Goal: Task Accomplishment & Management: Manage account settings

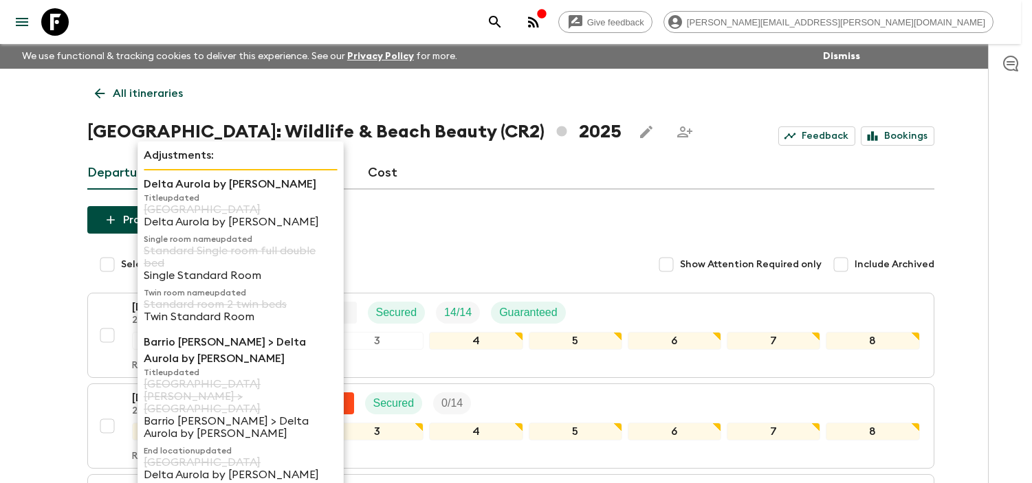
scroll to position [611, 0]
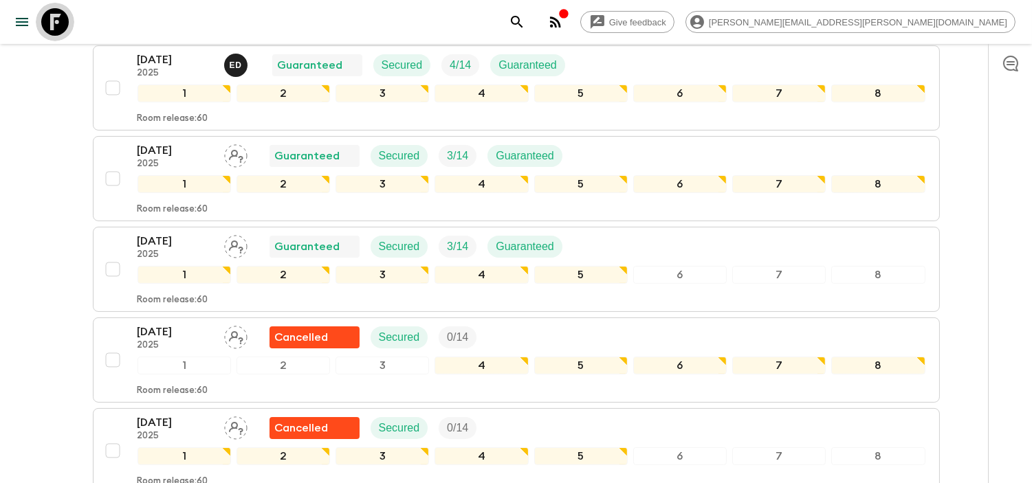
click at [59, 17] on icon at bounding box center [55, 22] width 28 height 28
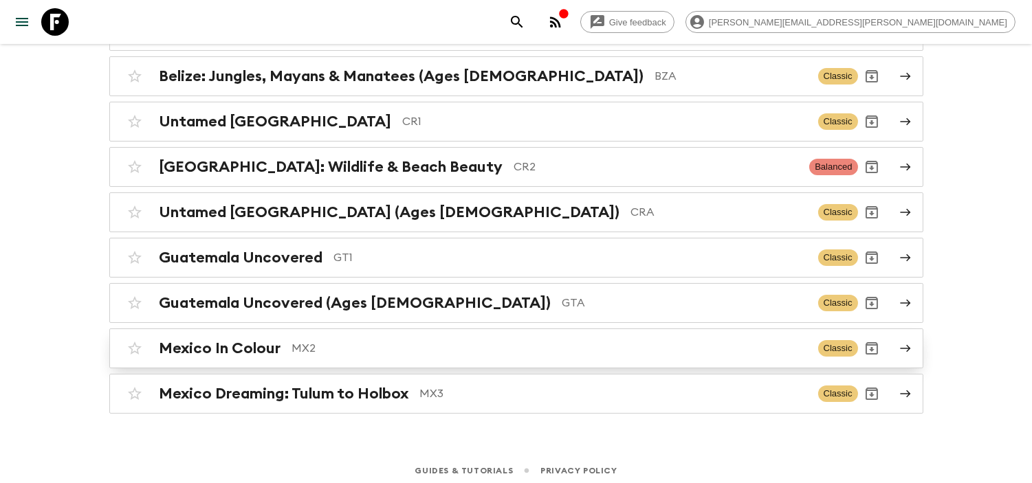
scroll to position [197, 0]
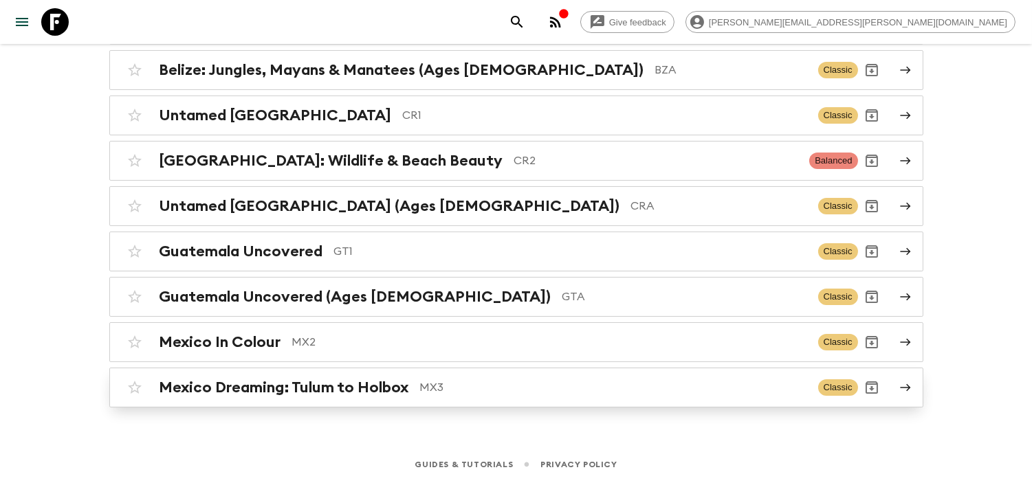
click at [394, 390] on h2 "Mexico Dreaming: Tulum to Holbox" at bounding box center [285, 388] width 250 height 18
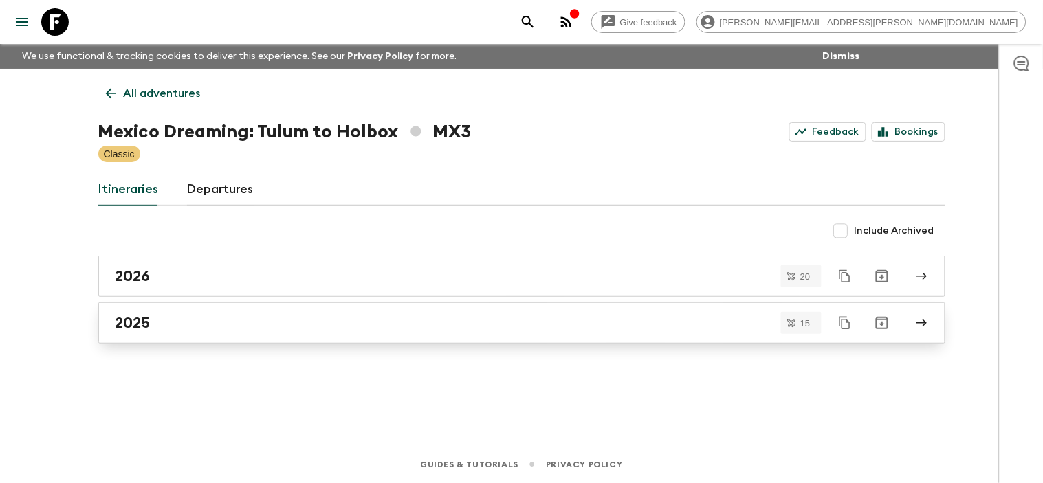
click at [366, 327] on div "2025" at bounding box center [509, 323] width 787 height 18
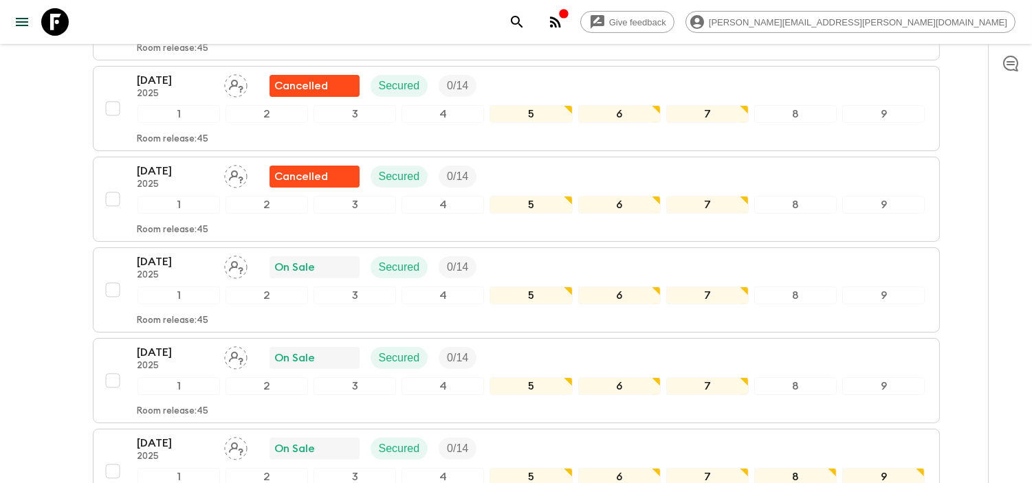
scroll to position [836, 0]
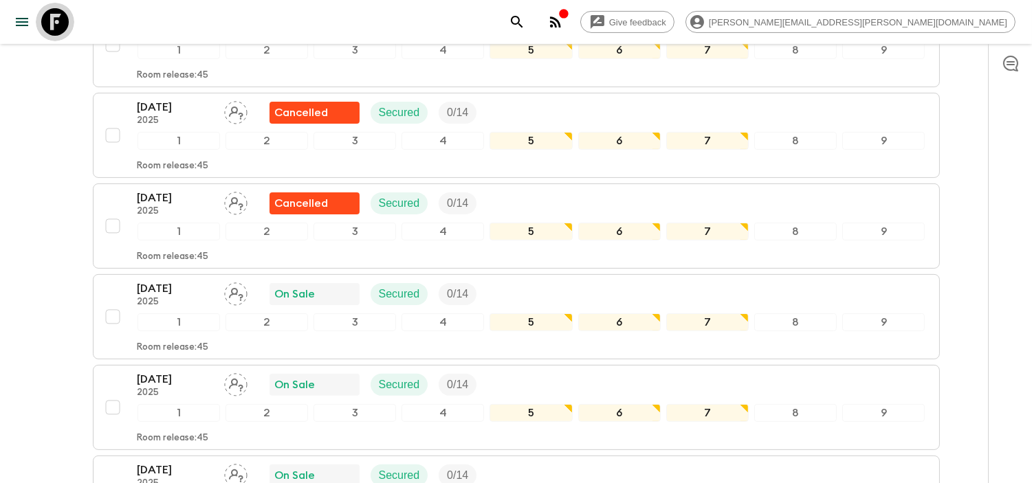
click at [48, 22] on icon at bounding box center [55, 22] width 28 height 28
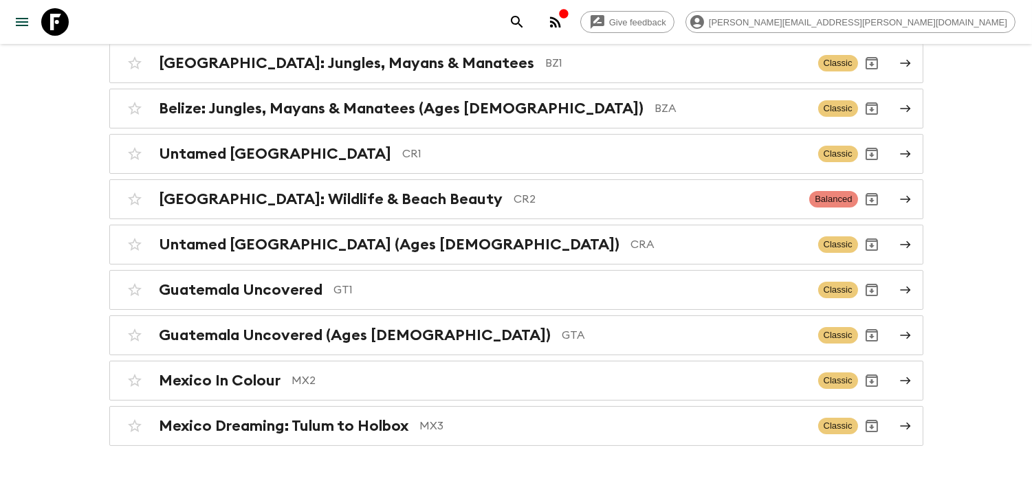
scroll to position [197, 0]
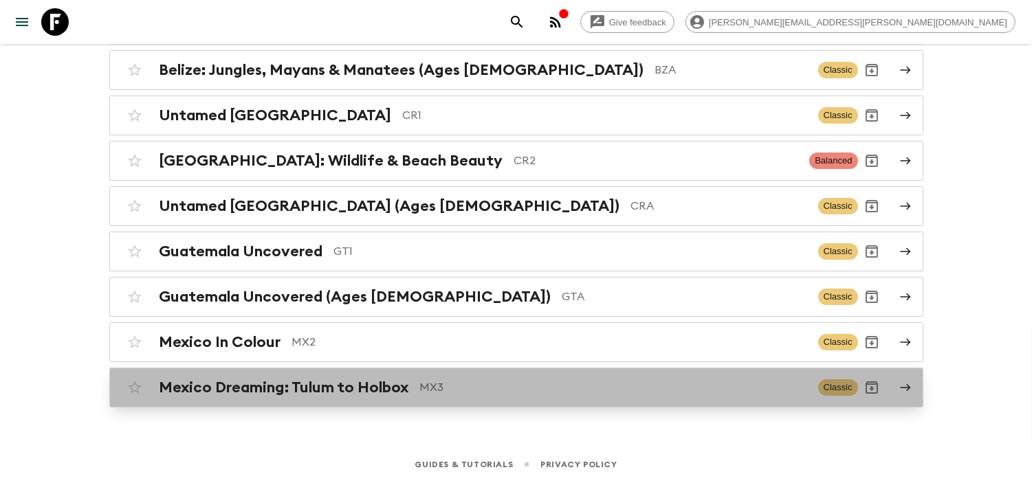
click at [331, 396] on h2 "Mexico Dreaming: Tulum to Holbox" at bounding box center [285, 388] width 250 height 18
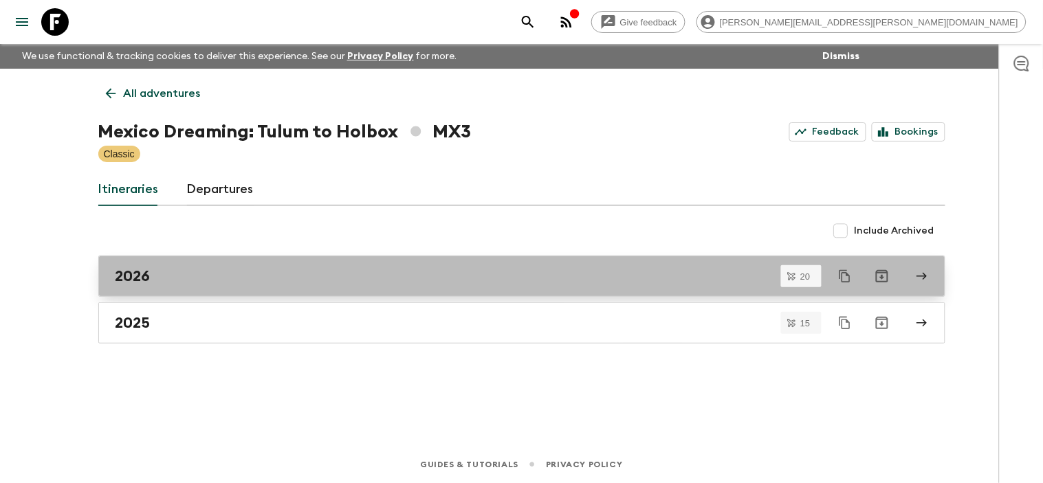
click at [265, 265] on link "2026" at bounding box center [521, 276] width 847 height 41
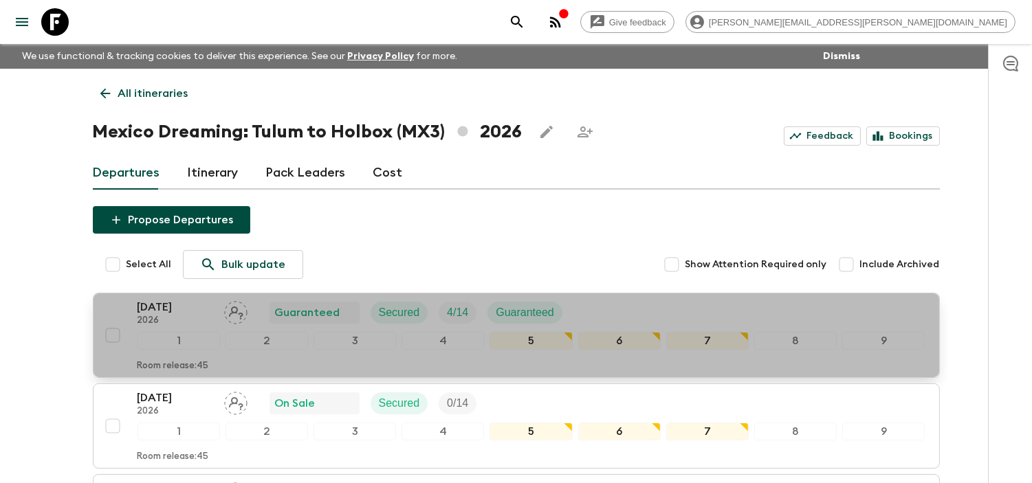
click at [169, 310] on p "[DATE]" at bounding box center [176, 307] width 76 height 17
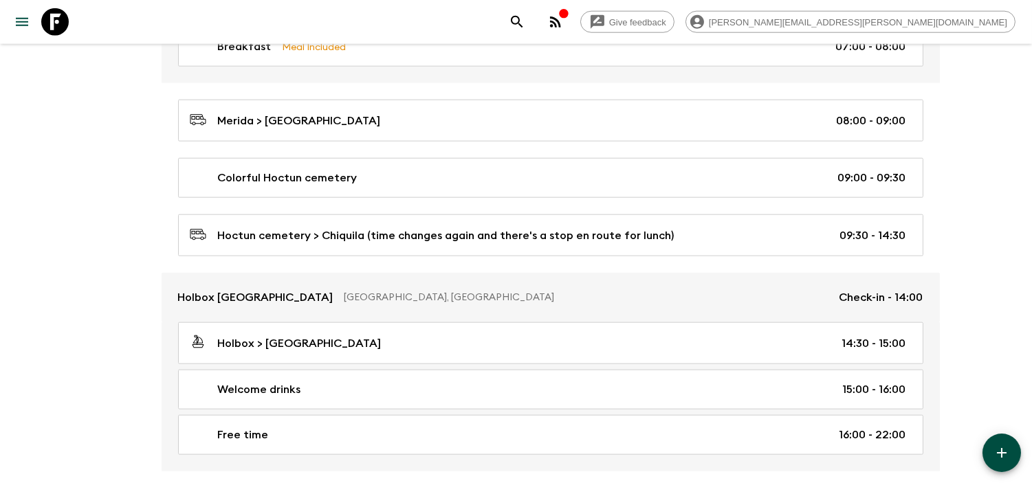
scroll to position [3388, 0]
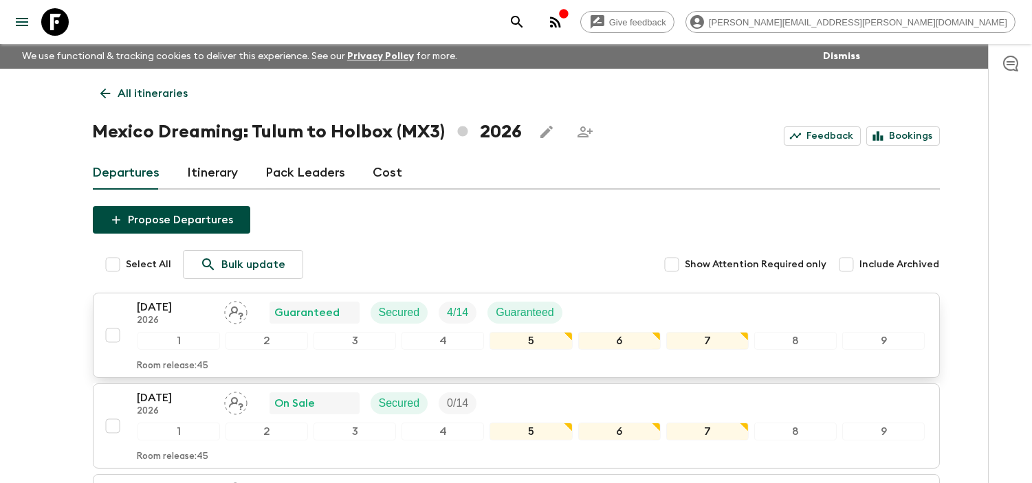
scroll to position [76, 0]
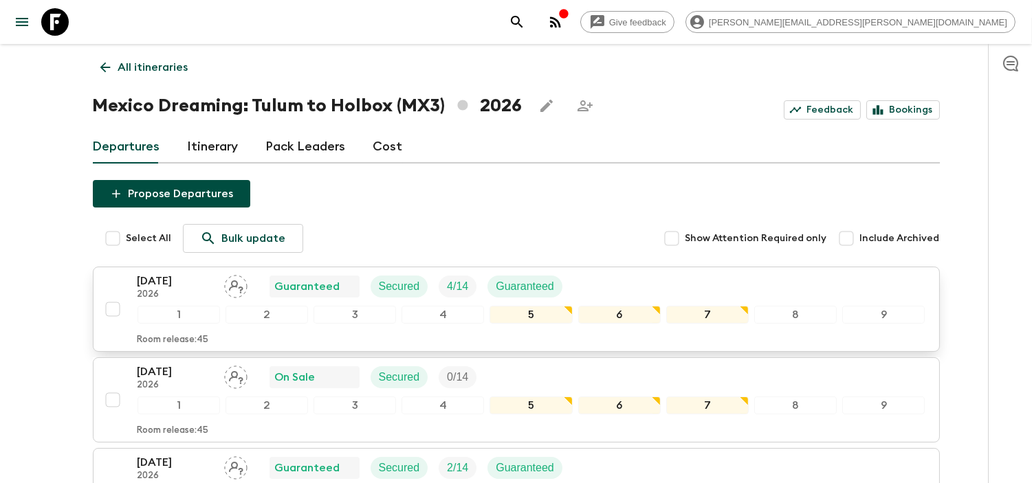
scroll to position [0, 0]
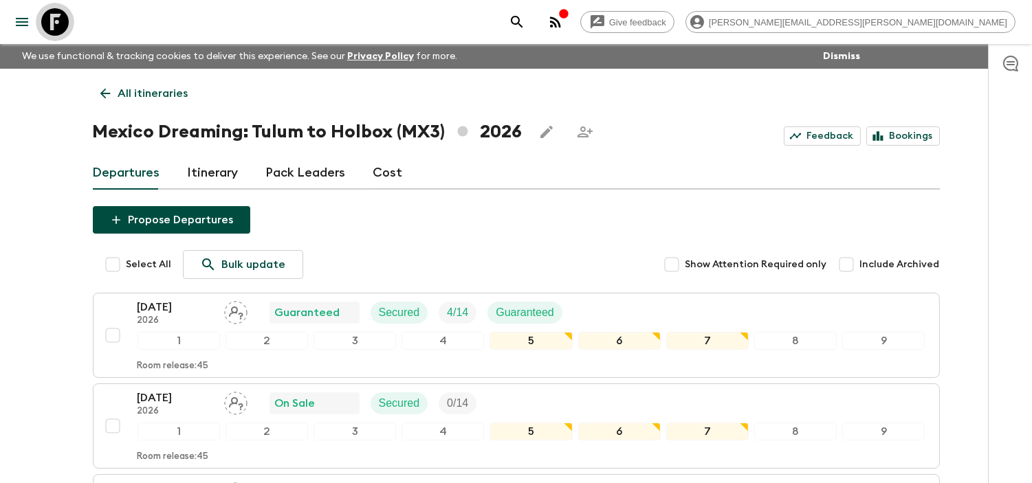
click at [65, 18] on icon at bounding box center [55, 22] width 28 height 28
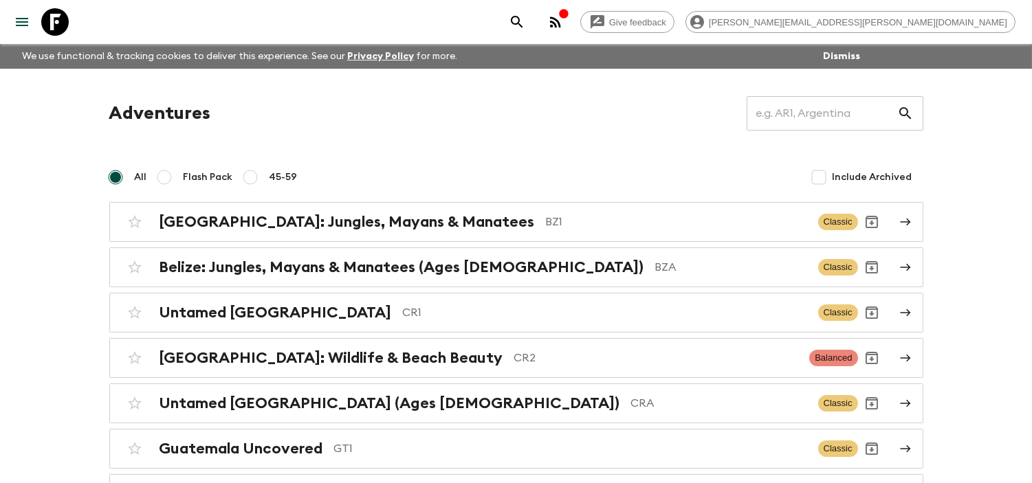
click at [347, 144] on div "Adventures ​ All Flash Pack 45-59 Include Archived [GEOGRAPHIC_DATA]: Jungles, …" at bounding box center [516, 350] width 847 height 509
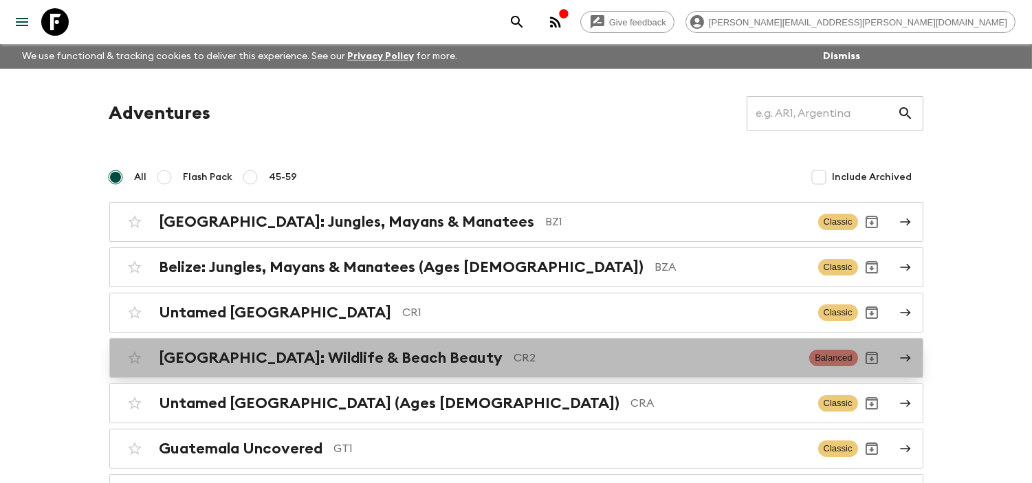
click at [396, 360] on h2 "[GEOGRAPHIC_DATA]: Wildlife & Beach Beauty" at bounding box center [332, 358] width 344 height 18
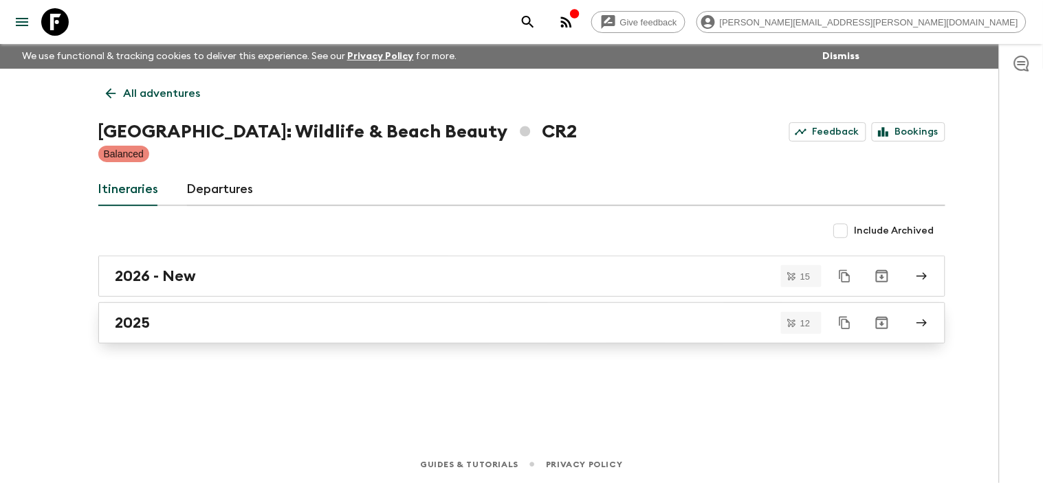
click at [203, 325] on div "2025" at bounding box center [509, 323] width 787 height 18
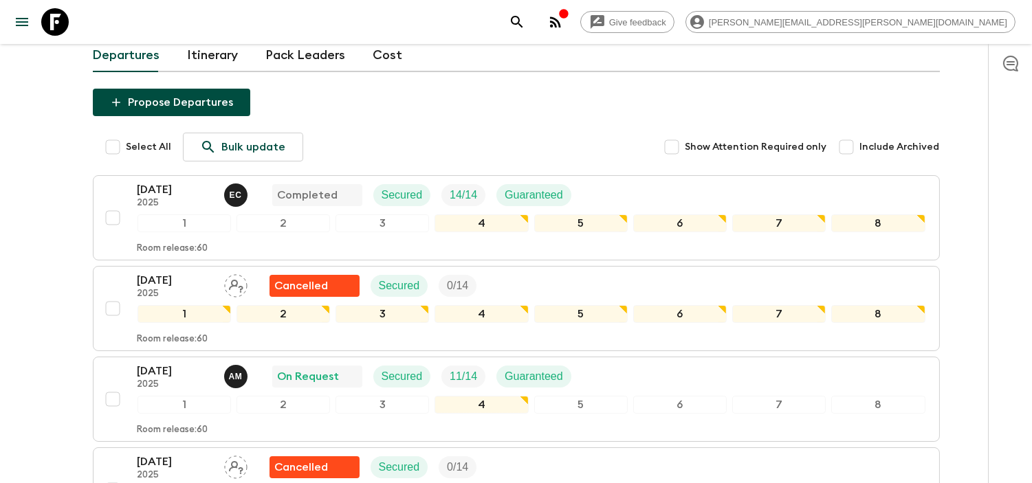
scroll to position [138, 0]
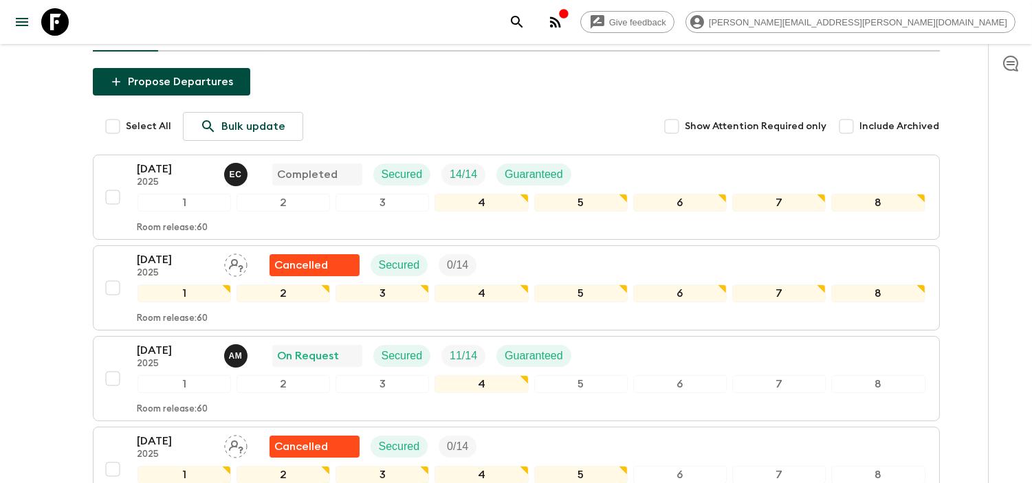
click at [52, 12] on icon at bounding box center [55, 22] width 28 height 28
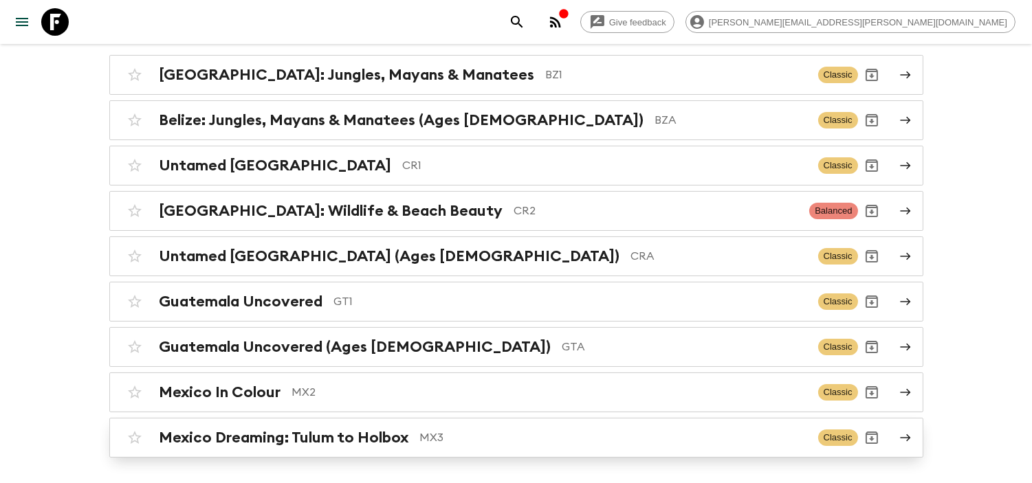
scroll to position [153, 0]
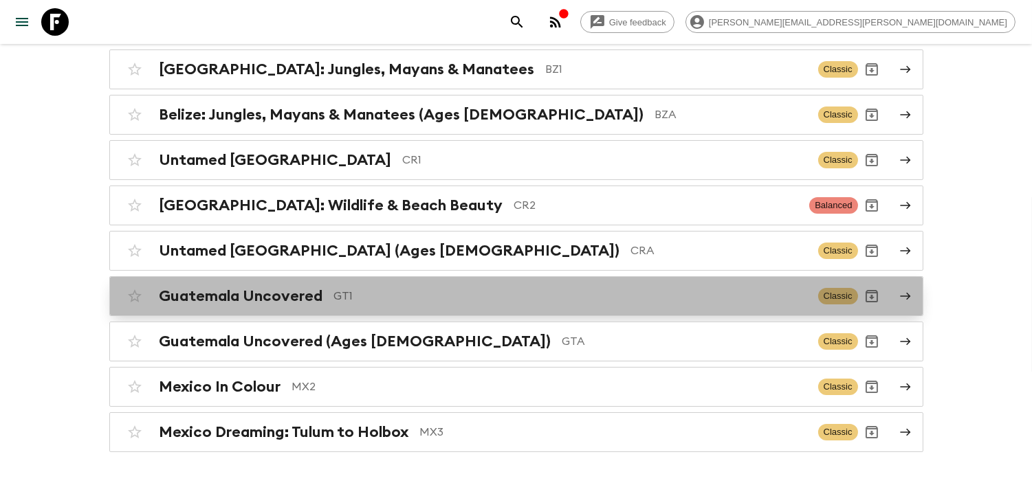
click at [369, 297] on p "GT1" at bounding box center [570, 296] width 473 height 17
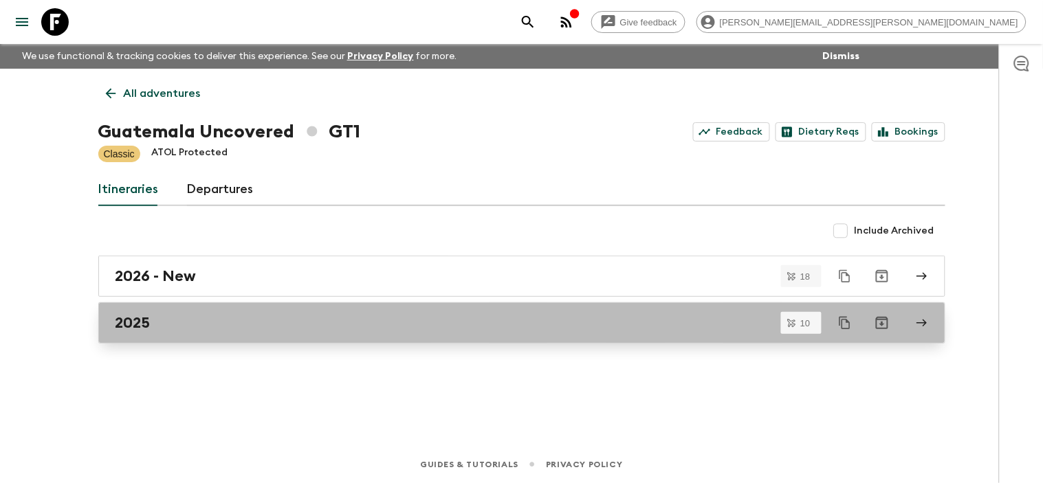
click at [338, 325] on div "2025" at bounding box center [509, 323] width 787 height 18
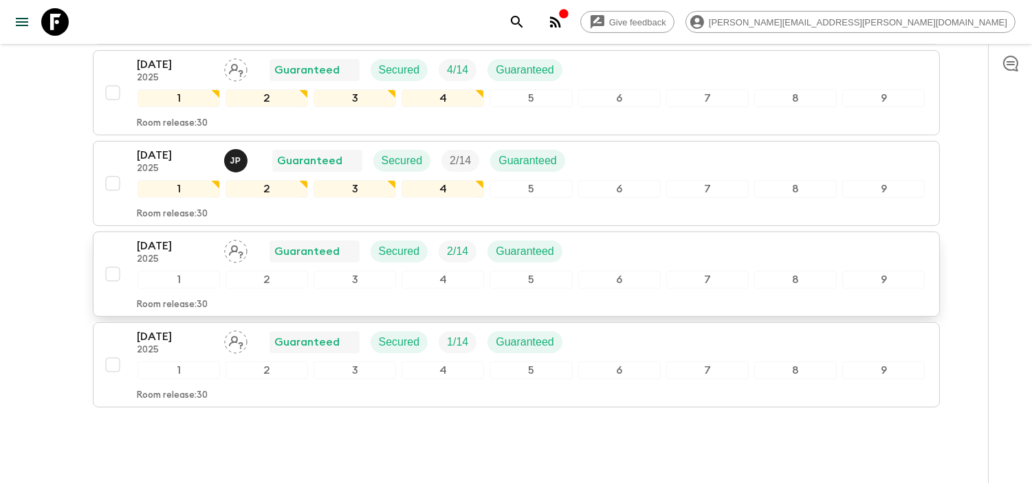
scroll to position [789, 0]
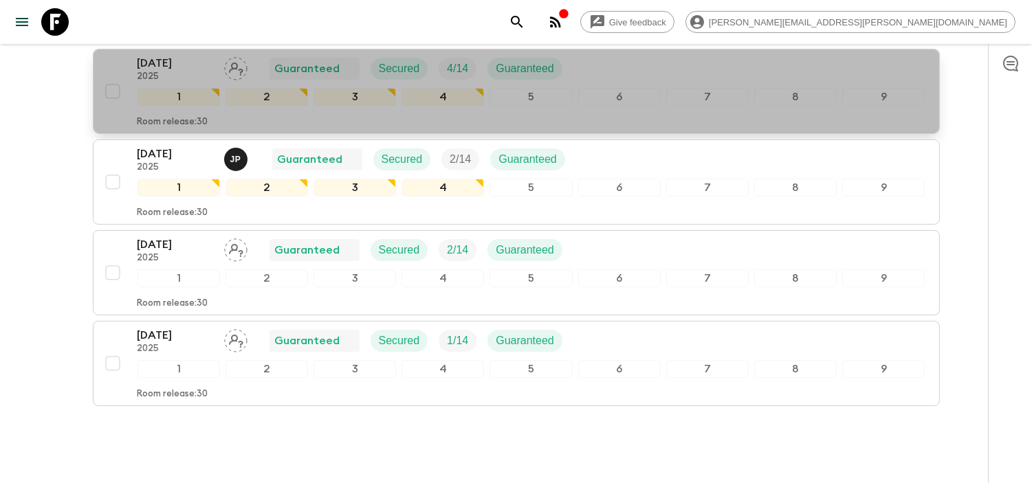
click at [180, 70] on p "[DATE]" at bounding box center [176, 63] width 76 height 17
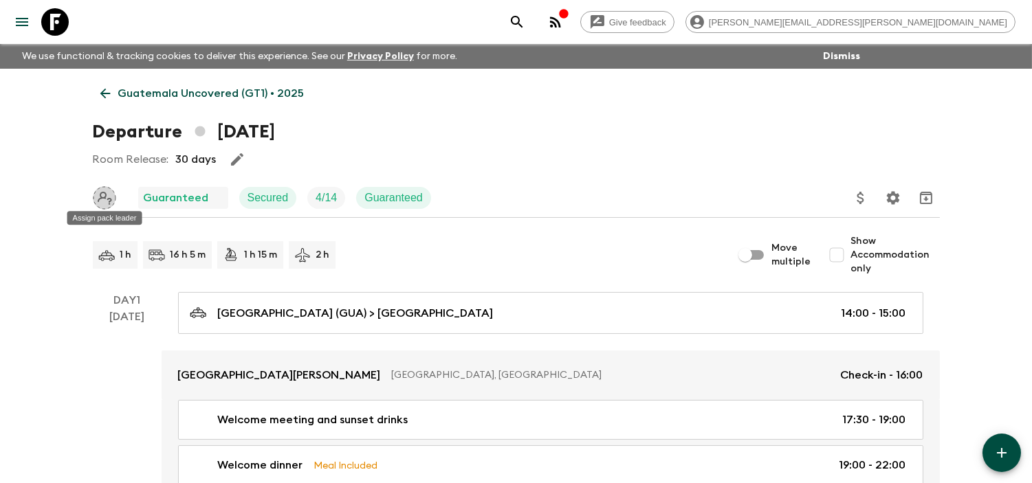
click at [100, 197] on icon "Assign pack leader" at bounding box center [105, 198] width 14 height 13
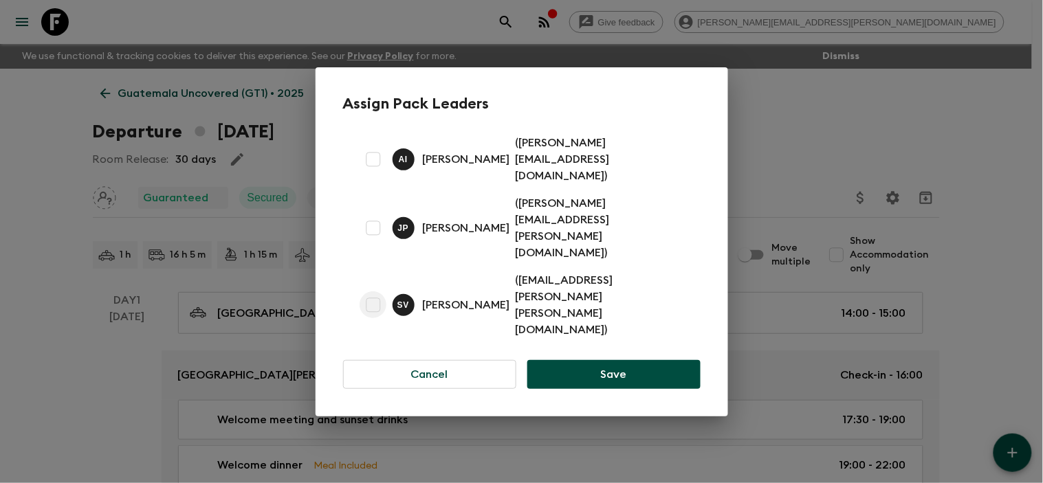
click at [378, 292] on input "checkbox" at bounding box center [374, 306] width 28 height 28
checkbox input "true"
click at [645, 360] on button "Save" at bounding box center [613, 374] width 173 height 29
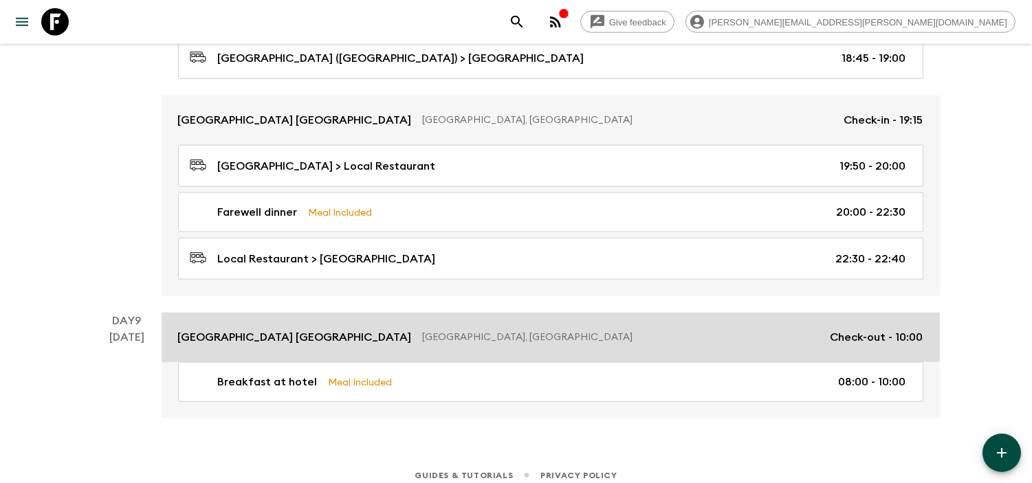
scroll to position [3053, 0]
